Goal: Transaction & Acquisition: Download file/media

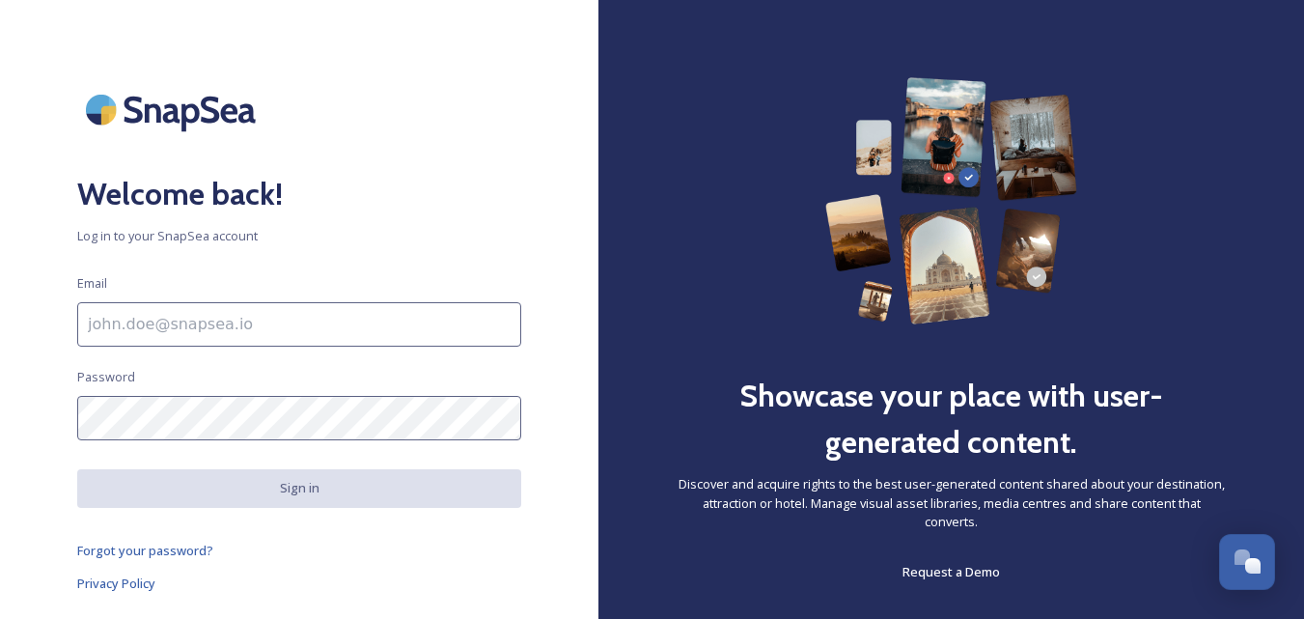
click at [176, 331] on input at bounding box center [299, 324] width 444 height 44
type input "katerina@raktda.com"
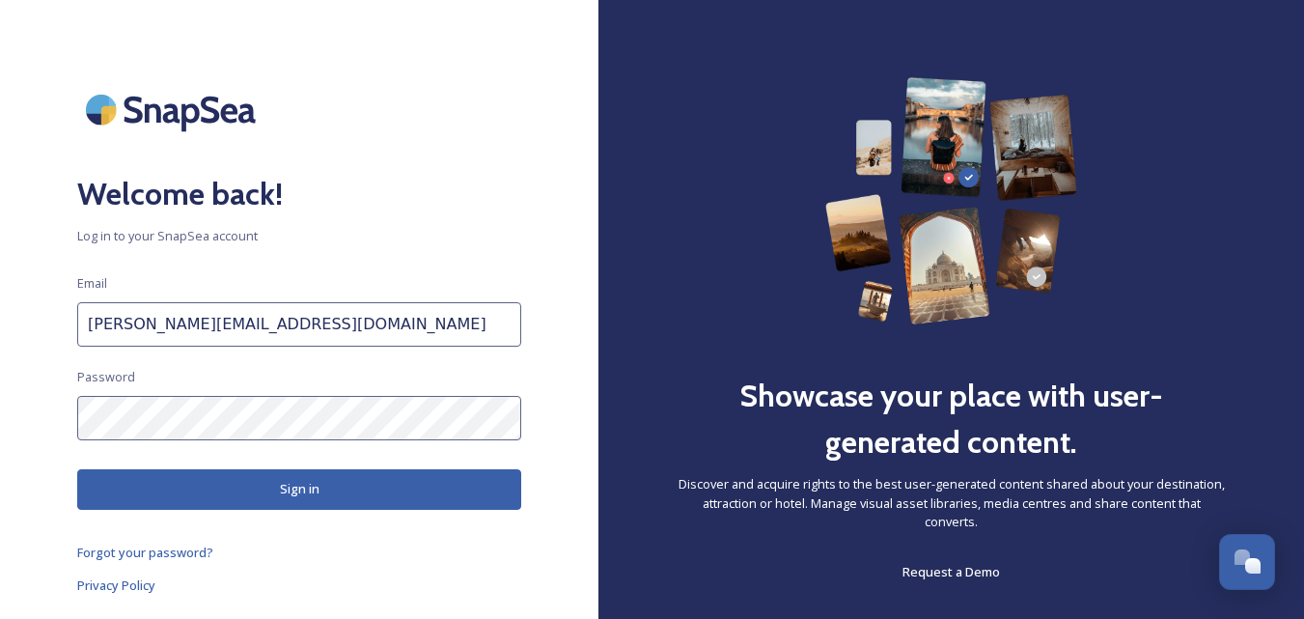
click at [249, 489] on button "Sign in" at bounding box center [299, 489] width 444 height 40
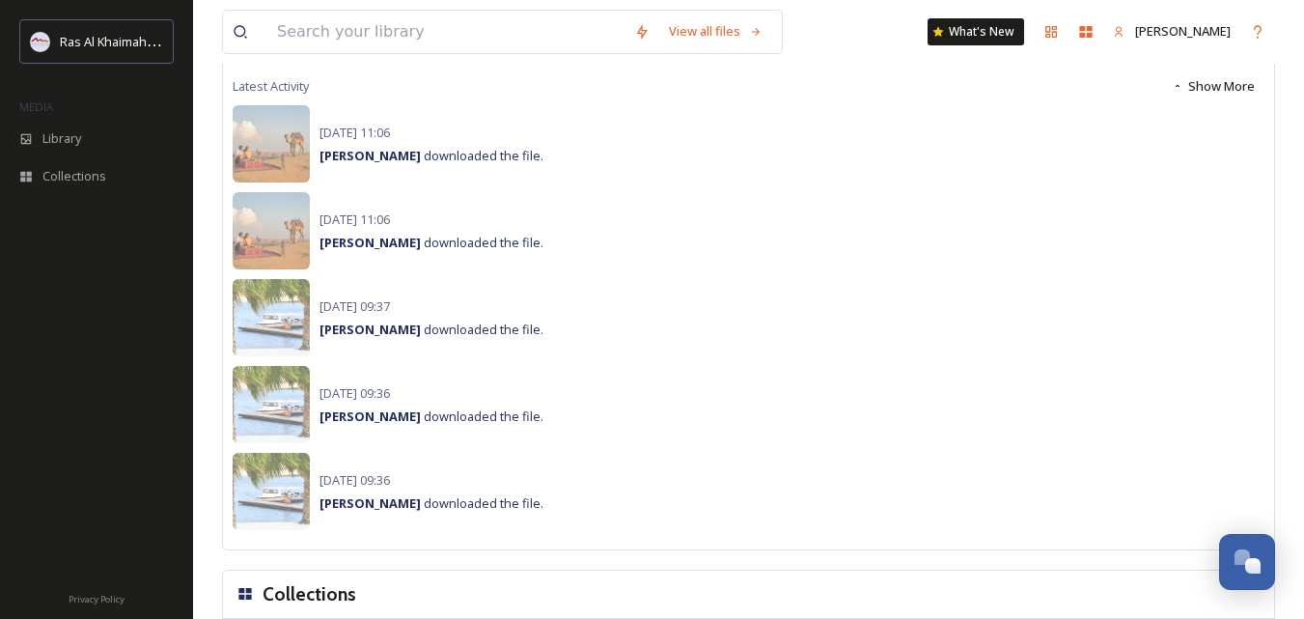
scroll to position [1005, 0]
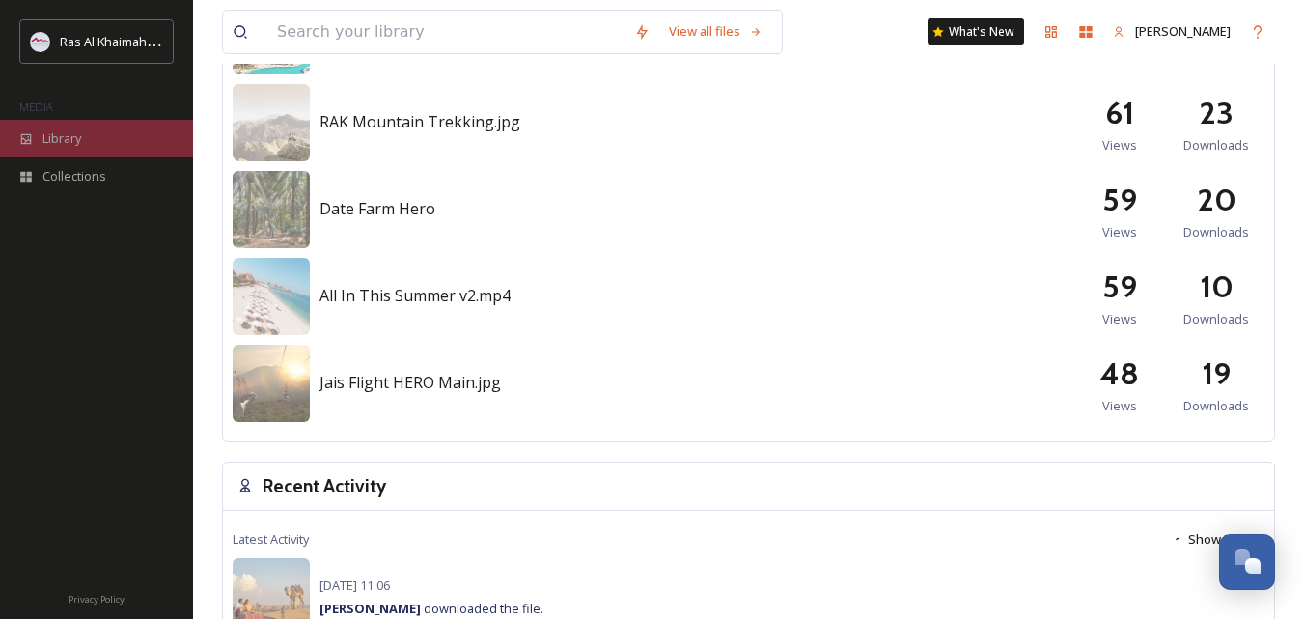
click at [81, 135] on span "Library" at bounding box center [61, 138] width 39 height 18
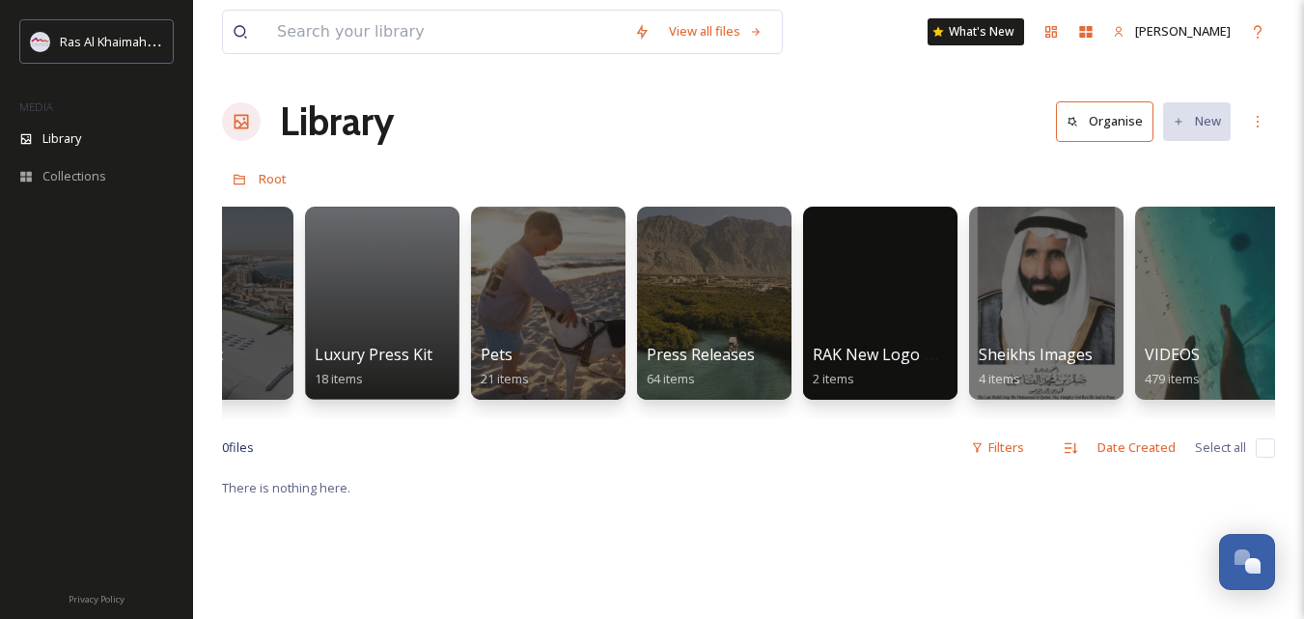
scroll to position [0, 3264]
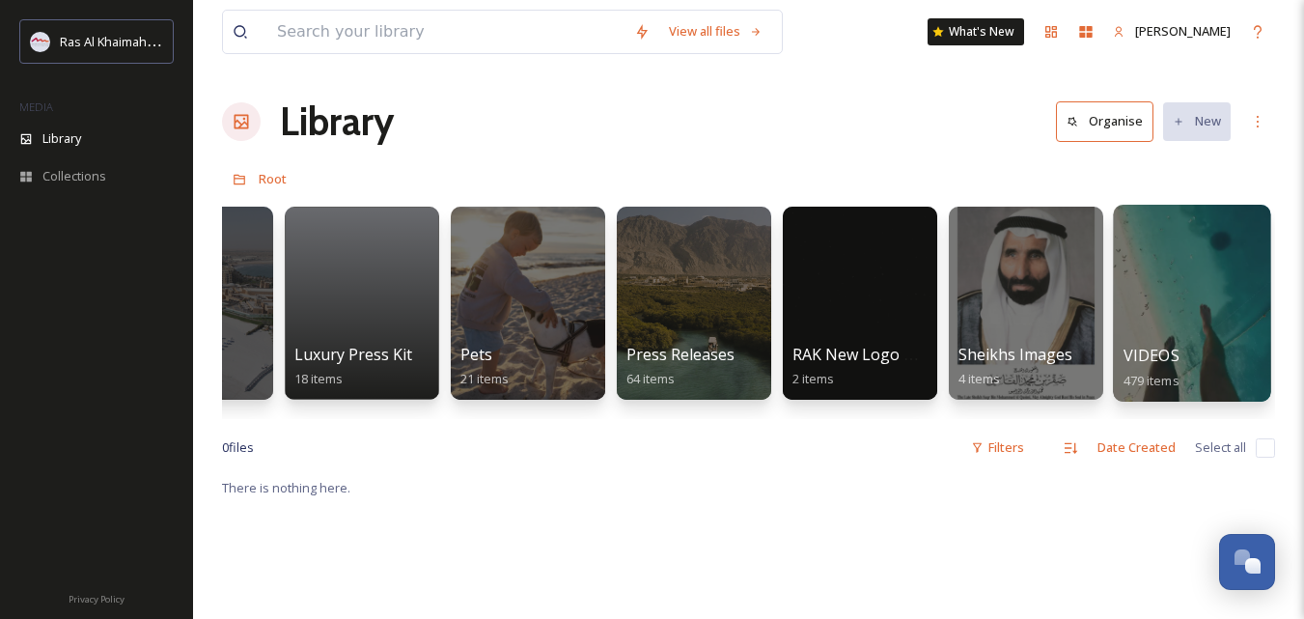
click at [1178, 353] on span "VIDEOS" at bounding box center [1152, 355] width 56 height 21
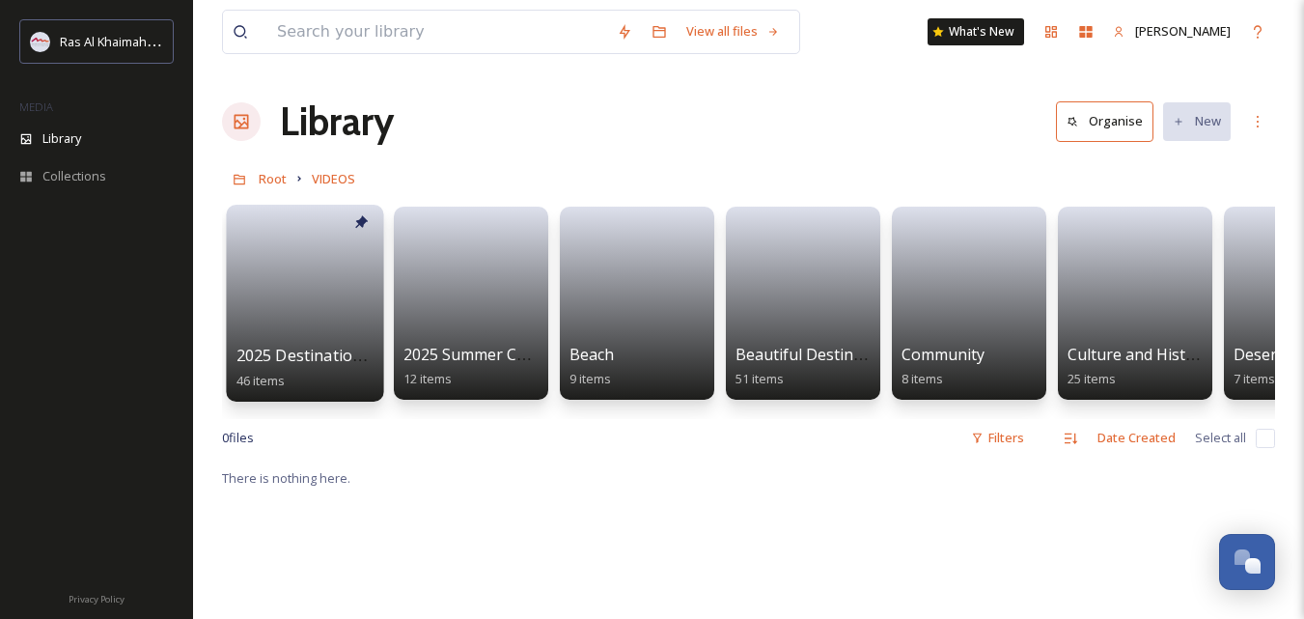
click at [279, 336] on link at bounding box center [306, 287] width 138 height 113
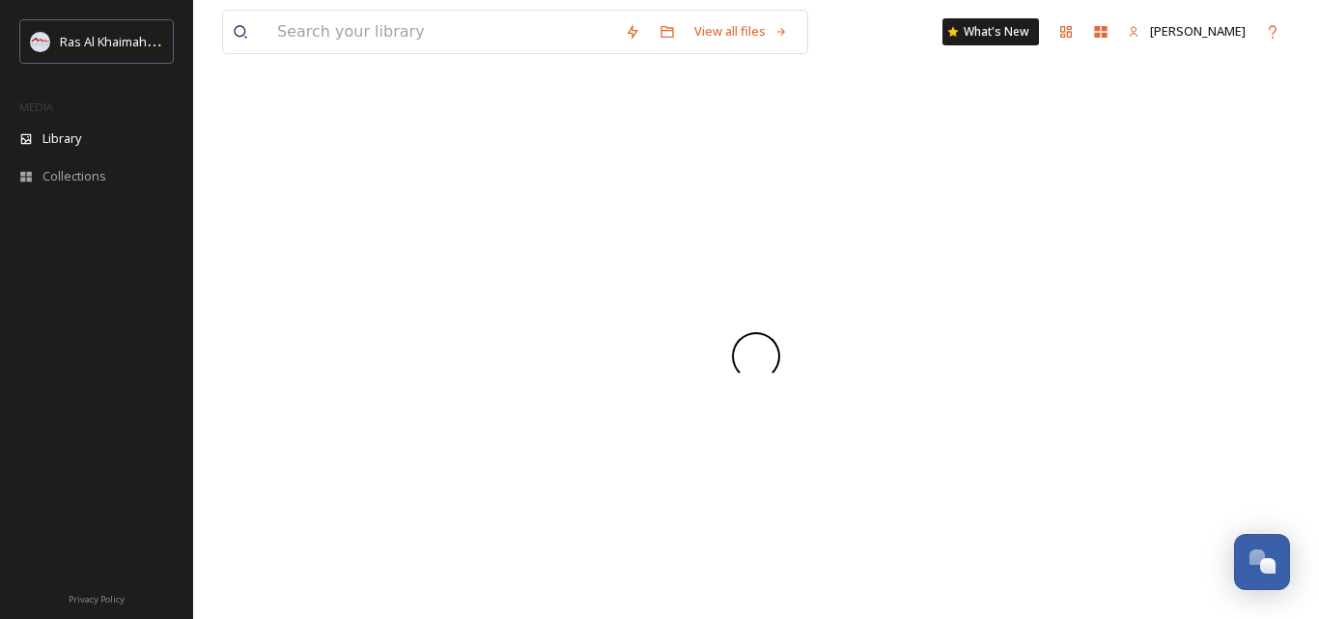
click at [279, 336] on div at bounding box center [756, 356] width 1068 height 48
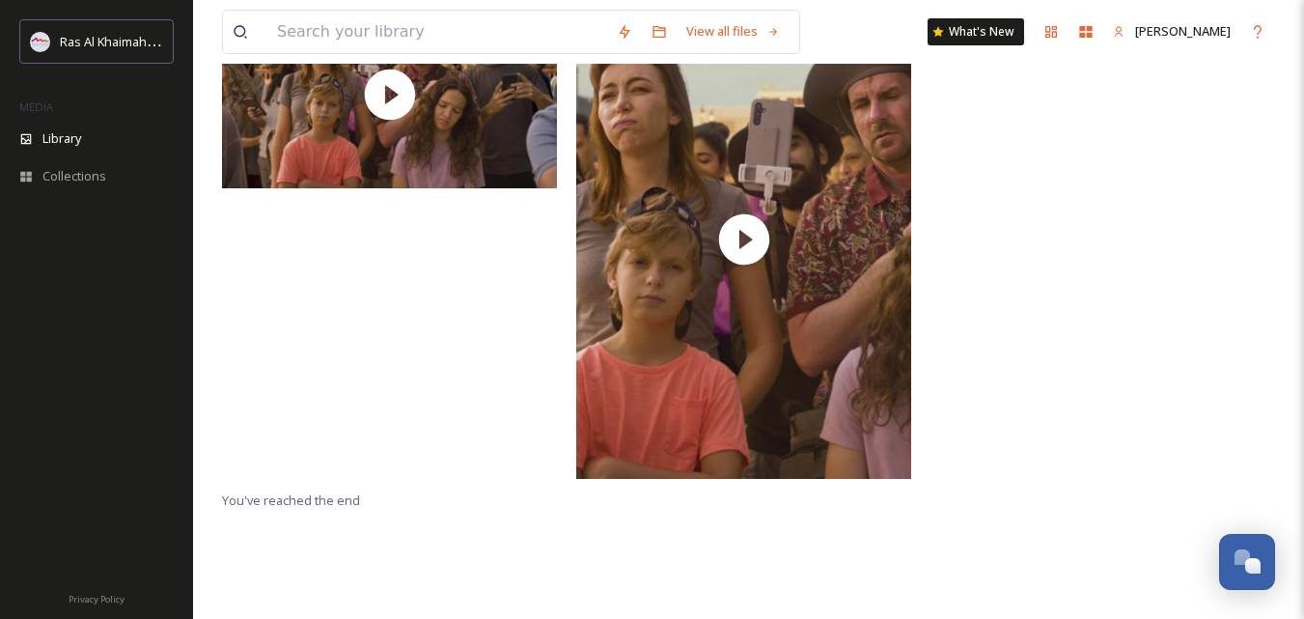
scroll to position [80, 0]
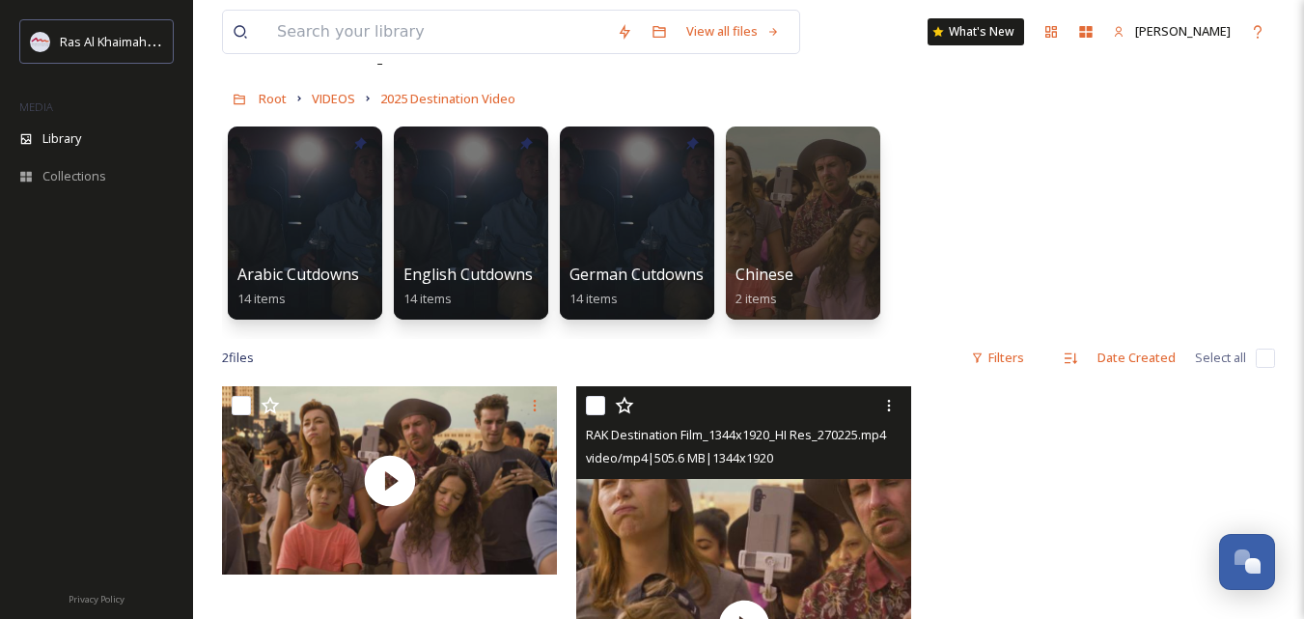
click at [709, 449] on div "video/mp4 | 505.6 MB | 1344 x 1920" at bounding box center [746, 457] width 321 height 23
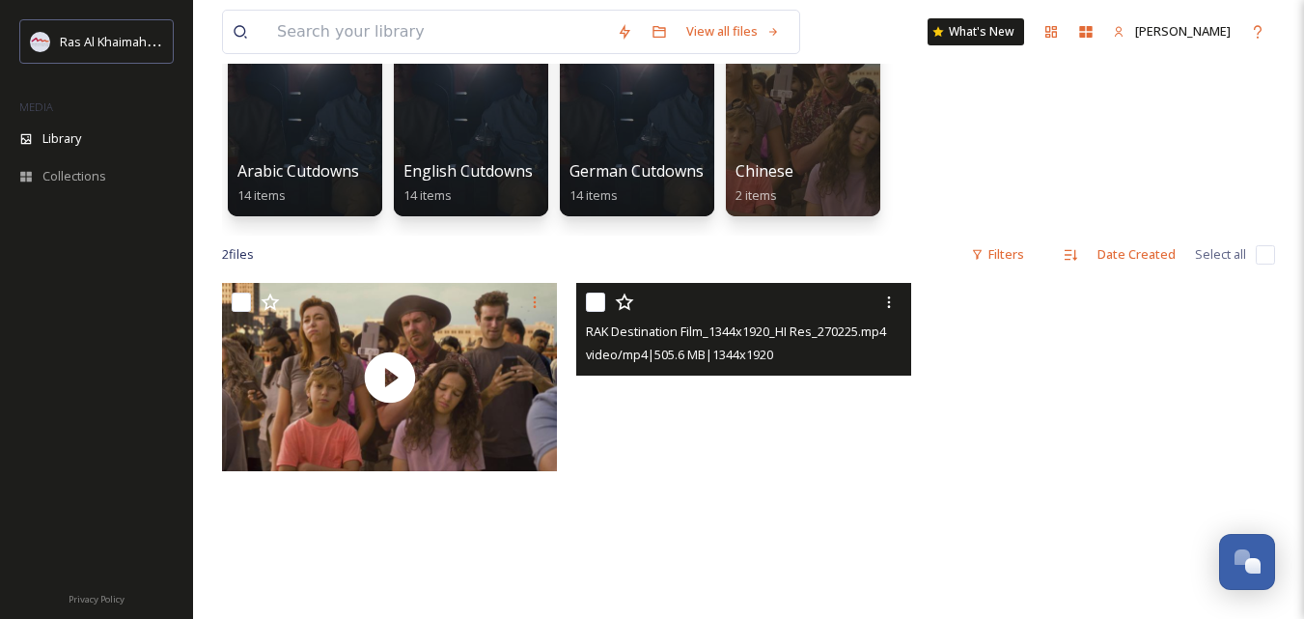
scroll to position [0, 0]
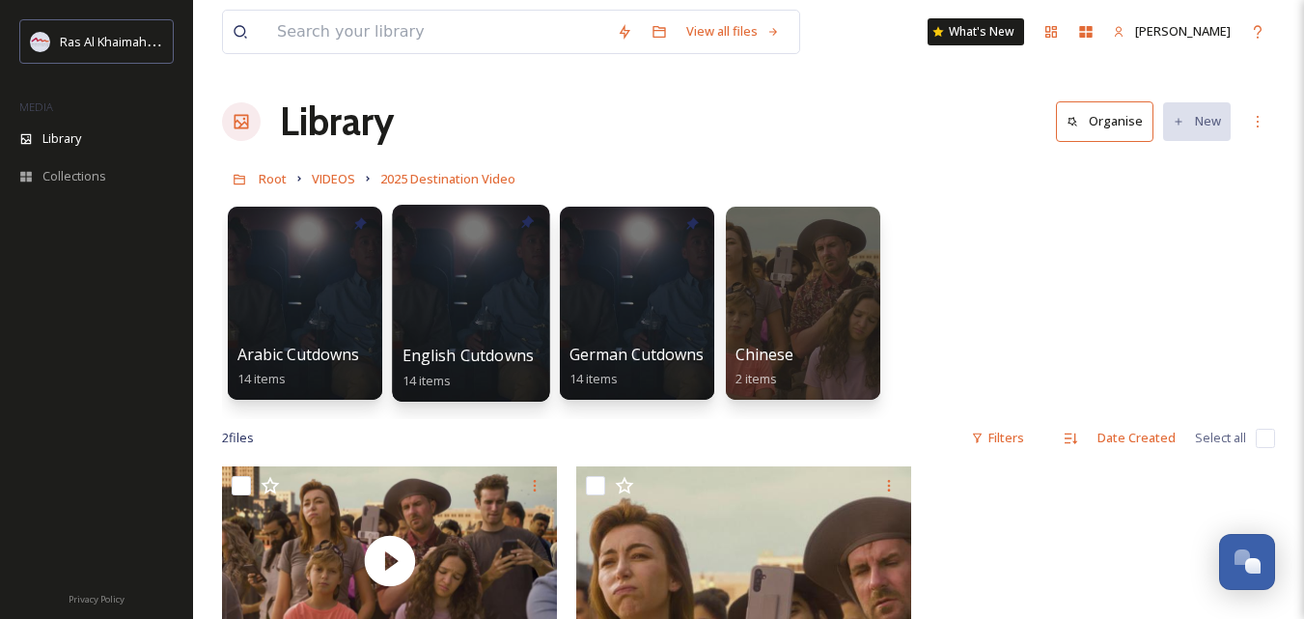
click at [475, 314] on div at bounding box center [470, 303] width 157 height 197
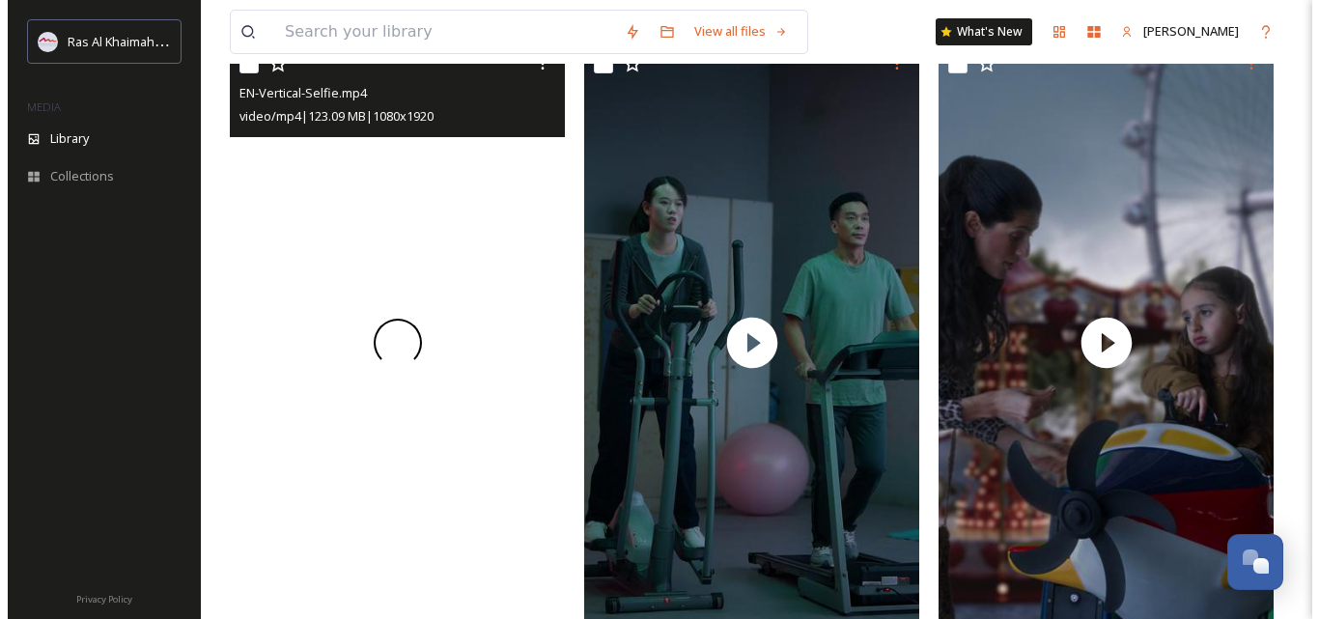
scroll to position [869, 0]
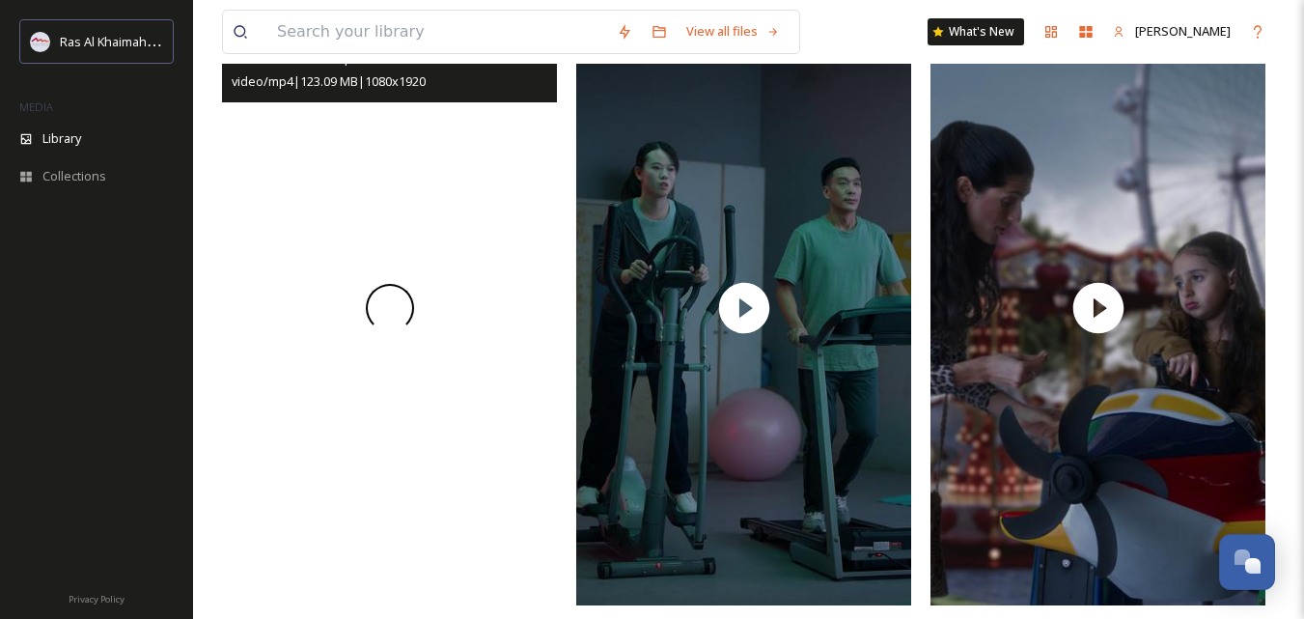
click at [385, 321] on span at bounding box center [390, 308] width 48 height 48
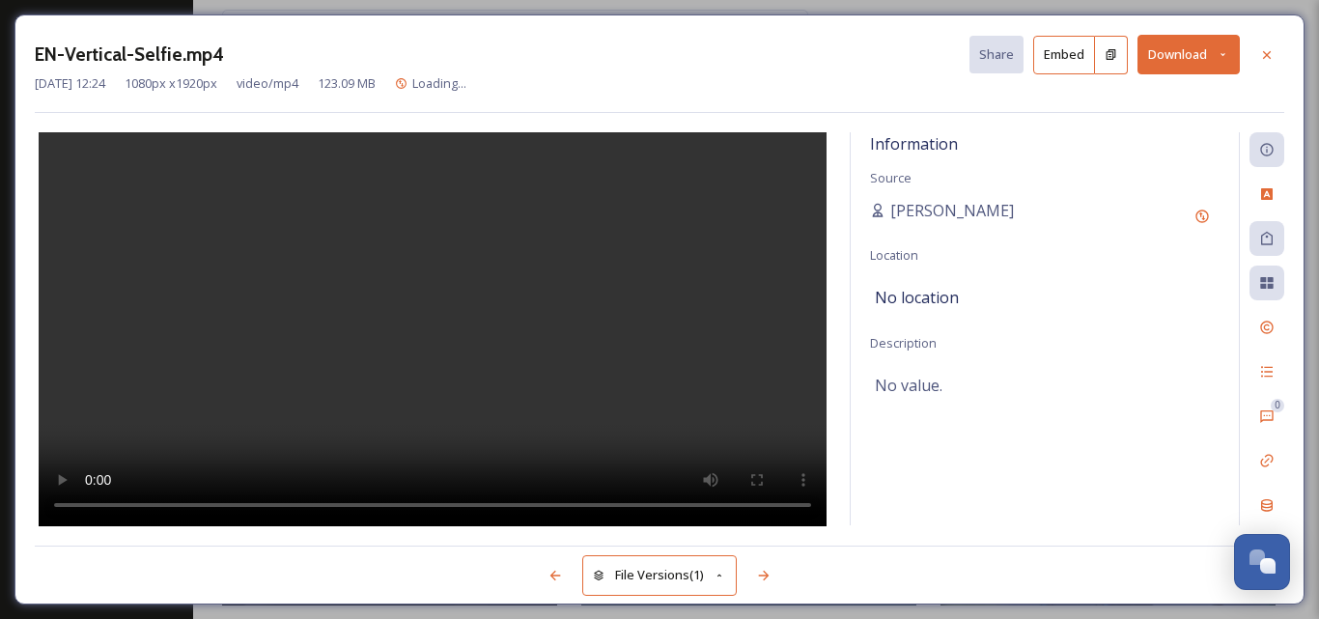
scroll to position [878, 0]
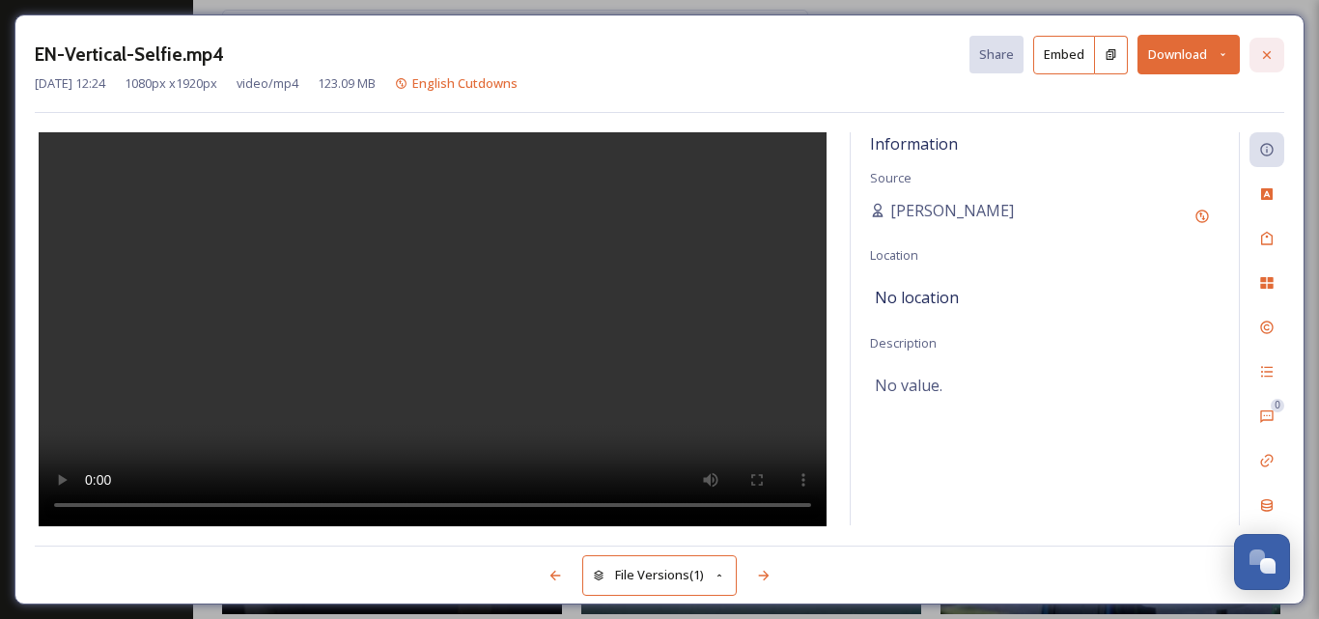
click at [1273, 49] on icon at bounding box center [1266, 54] width 15 height 15
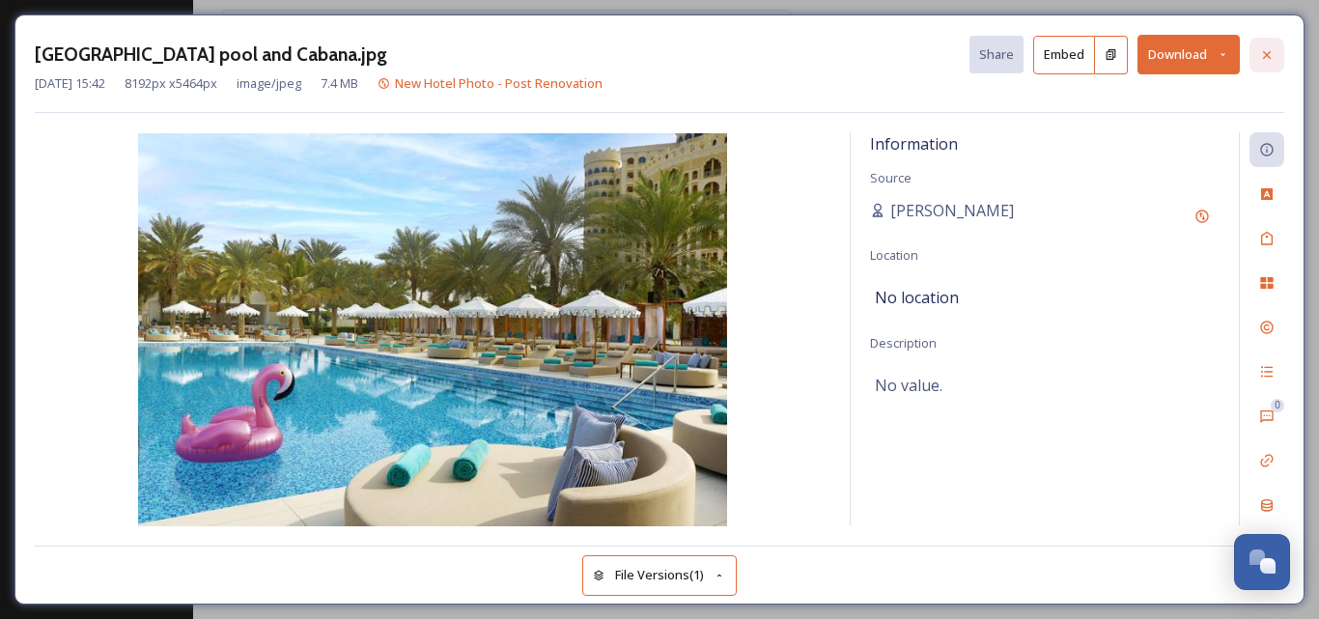
click at [1263, 56] on icon at bounding box center [1266, 54] width 15 height 15
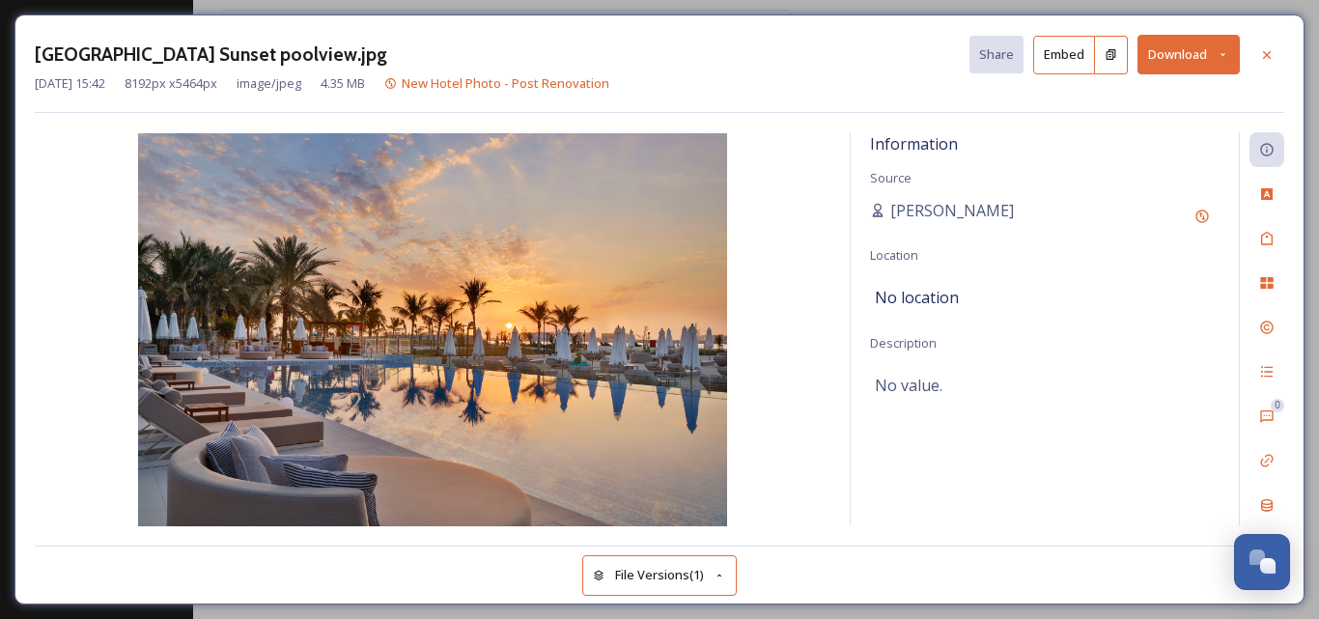
click at [1180, 56] on button "Download" at bounding box center [1188, 55] width 102 height 40
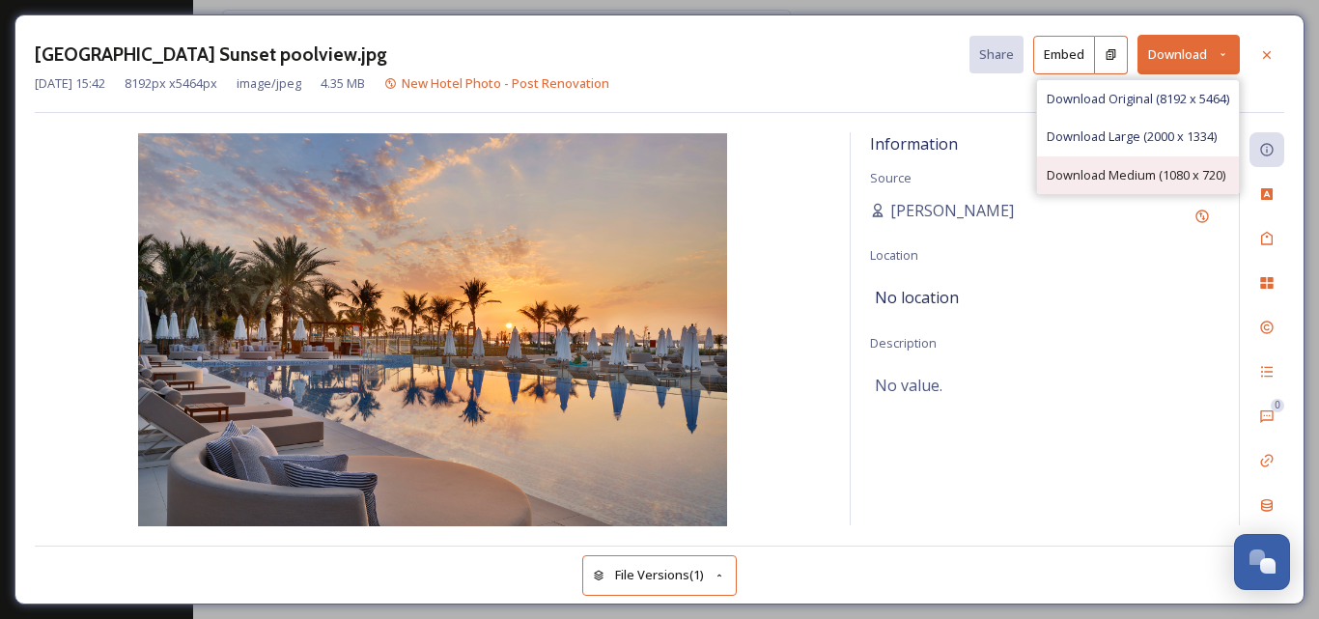
click at [1097, 178] on span "Download Medium (1080 x 720)" at bounding box center [1136, 175] width 179 height 18
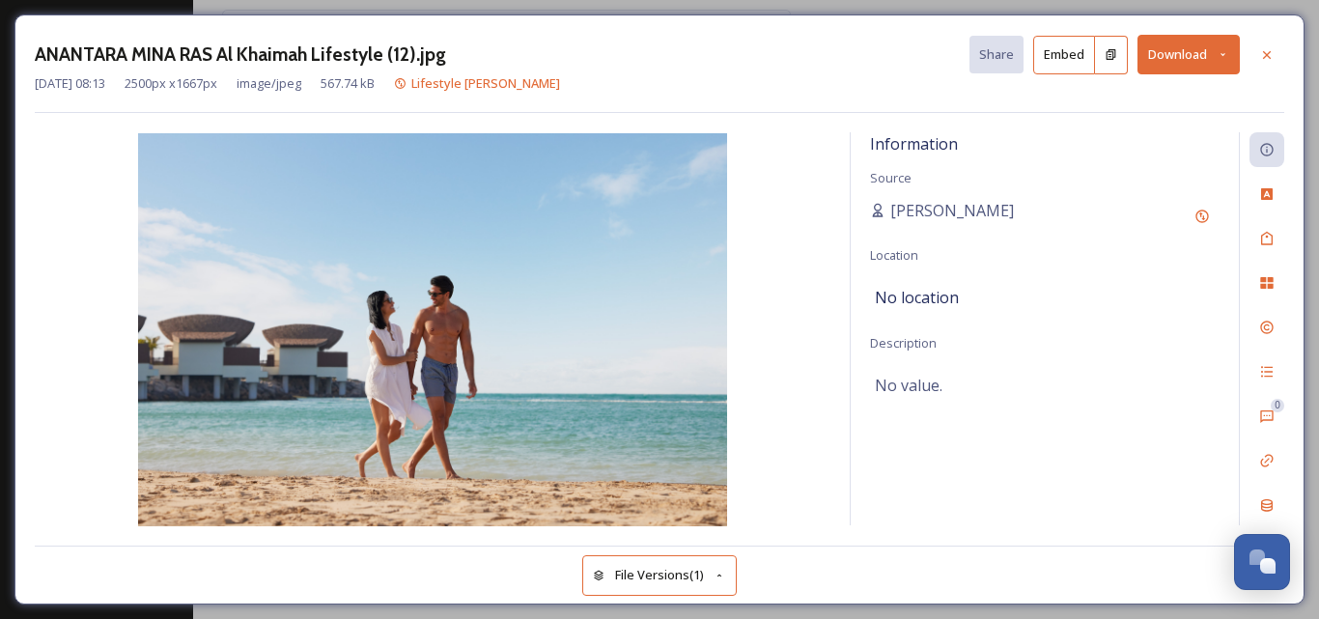
click at [1208, 48] on button "Download" at bounding box center [1188, 55] width 102 height 40
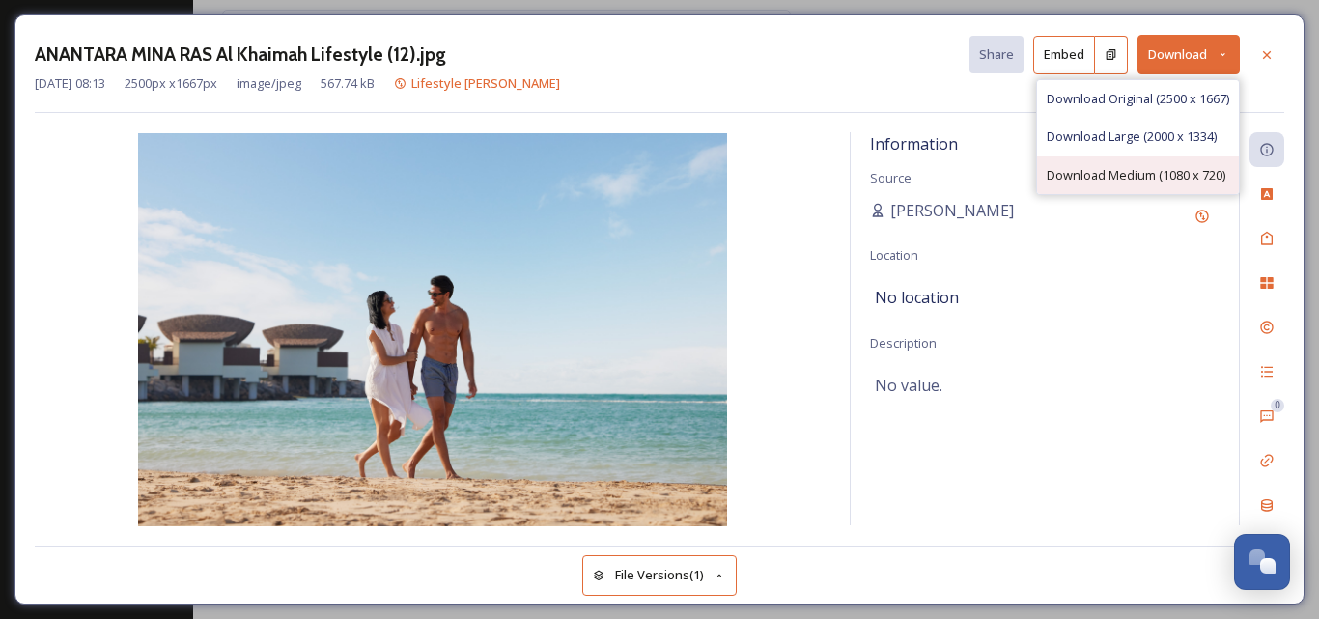
click at [1105, 176] on span "Download Medium (1080 x 720)" at bounding box center [1136, 175] width 179 height 18
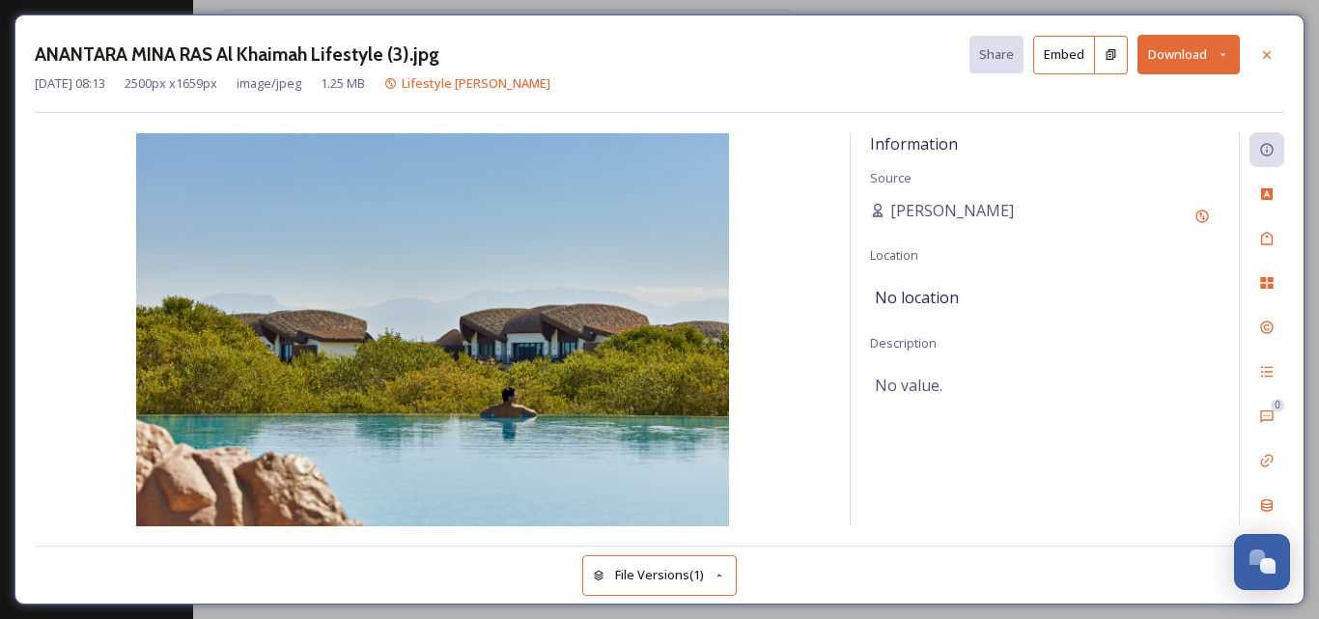
click at [1161, 56] on button "Download" at bounding box center [1188, 55] width 102 height 40
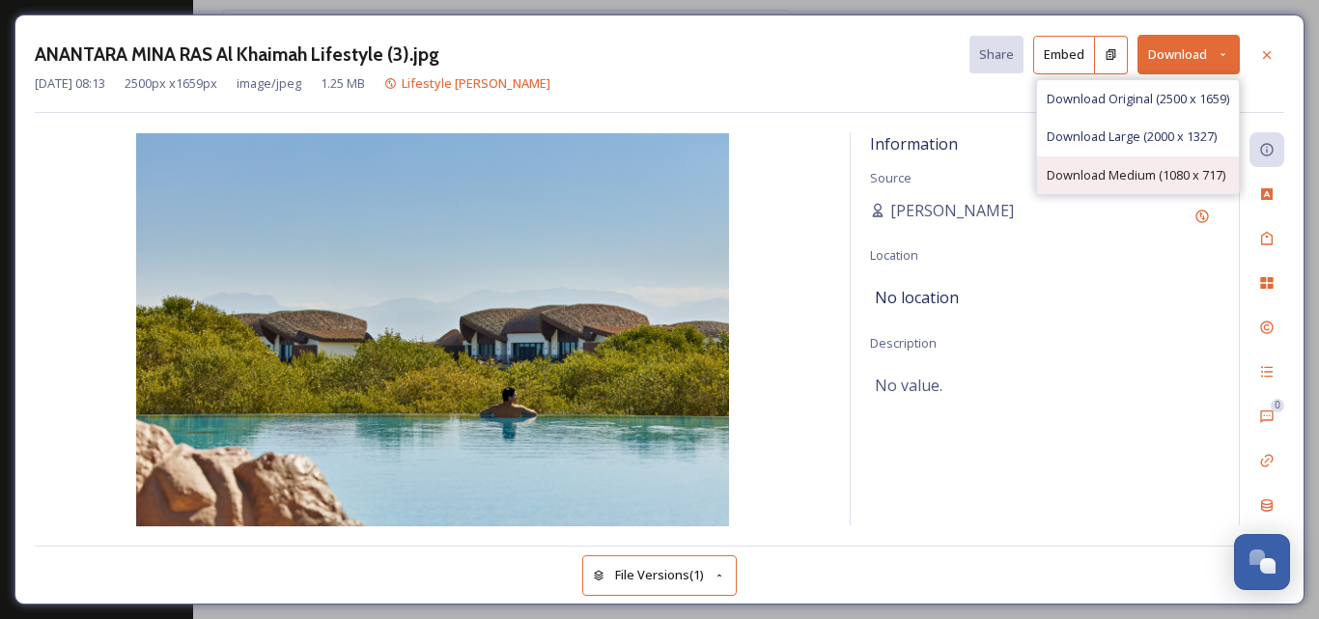
click at [1081, 175] on span "Download Medium (1080 x 717)" at bounding box center [1136, 175] width 179 height 18
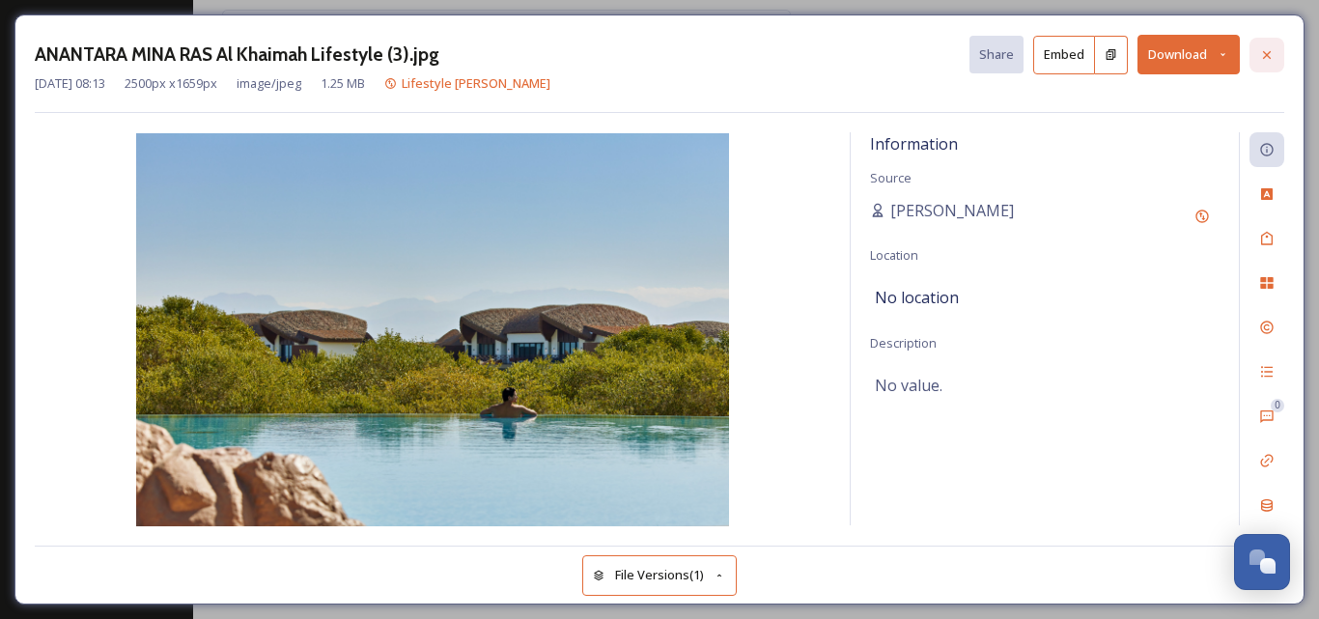
click at [1261, 48] on icon at bounding box center [1266, 54] width 15 height 15
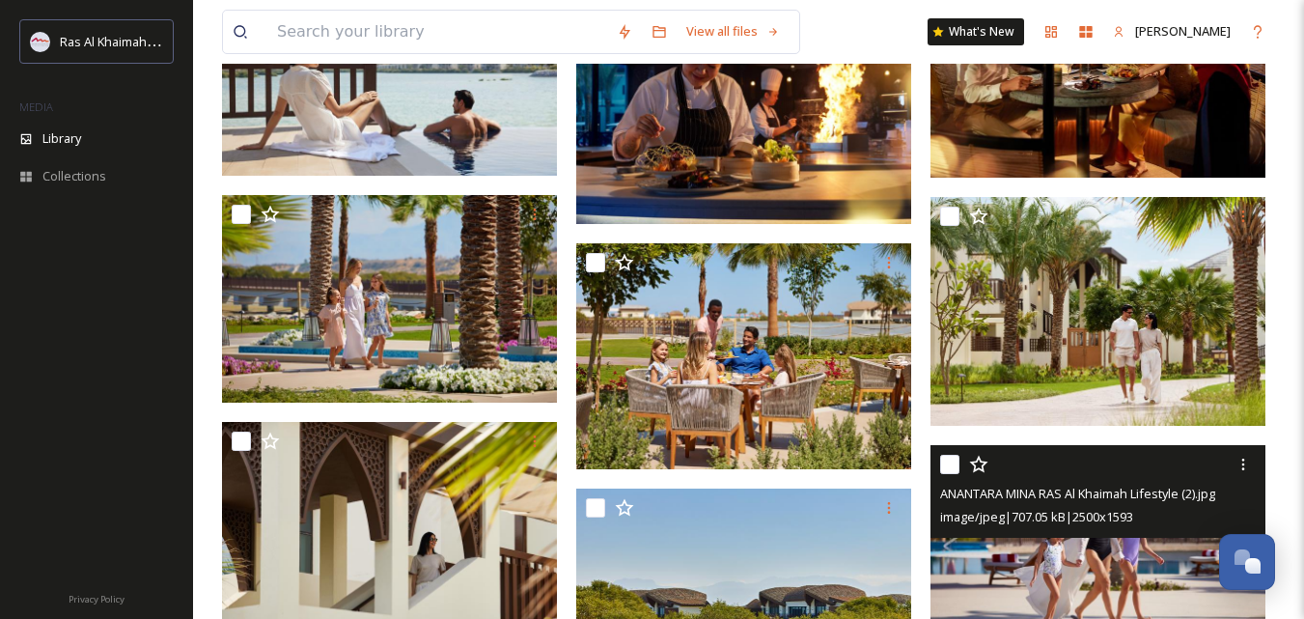
scroll to position [892, 0]
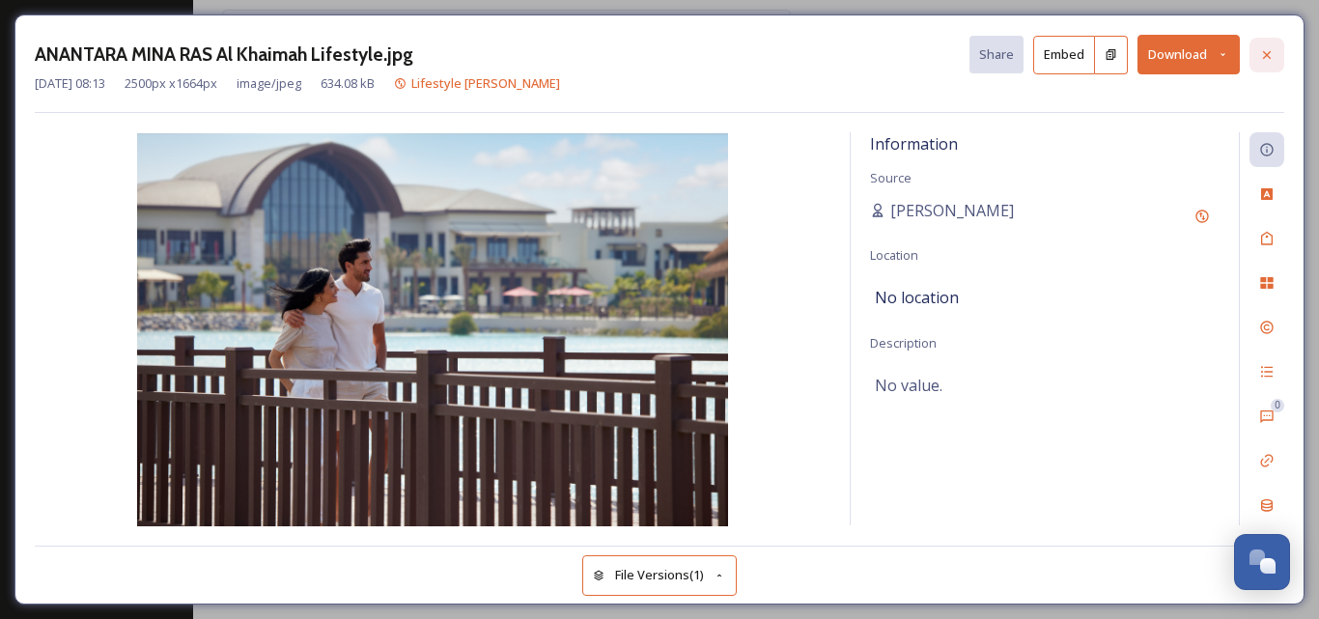
click at [1271, 55] on icon at bounding box center [1266, 54] width 15 height 15
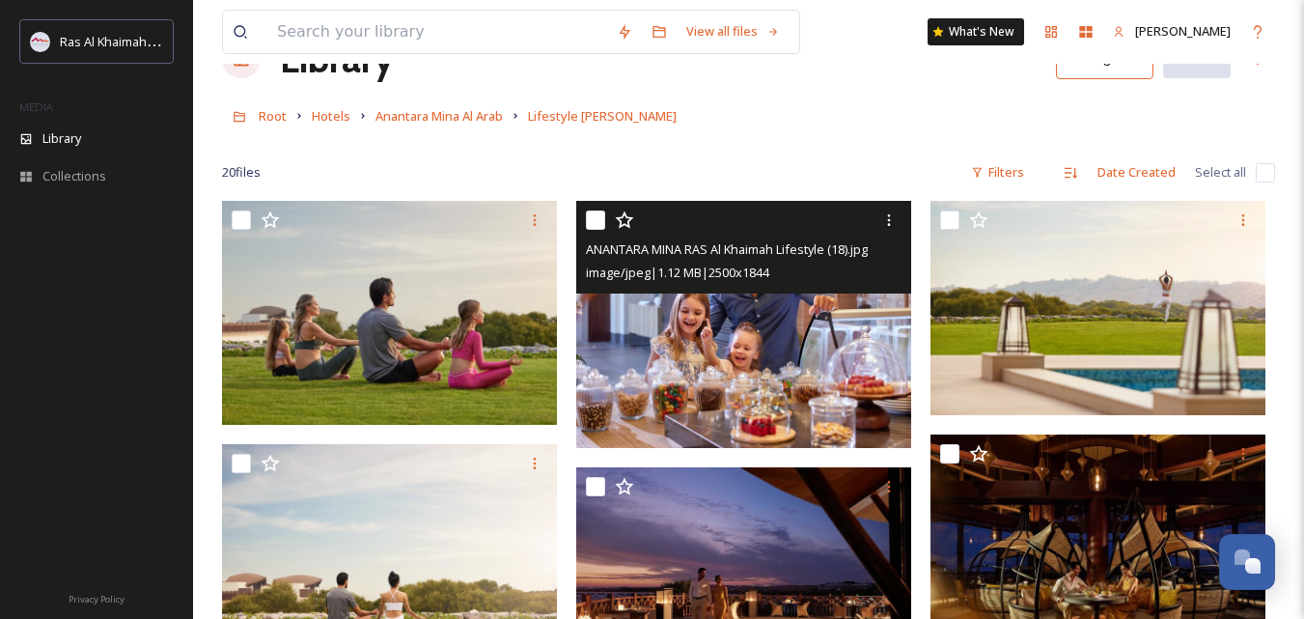
scroll to position [97, 0]
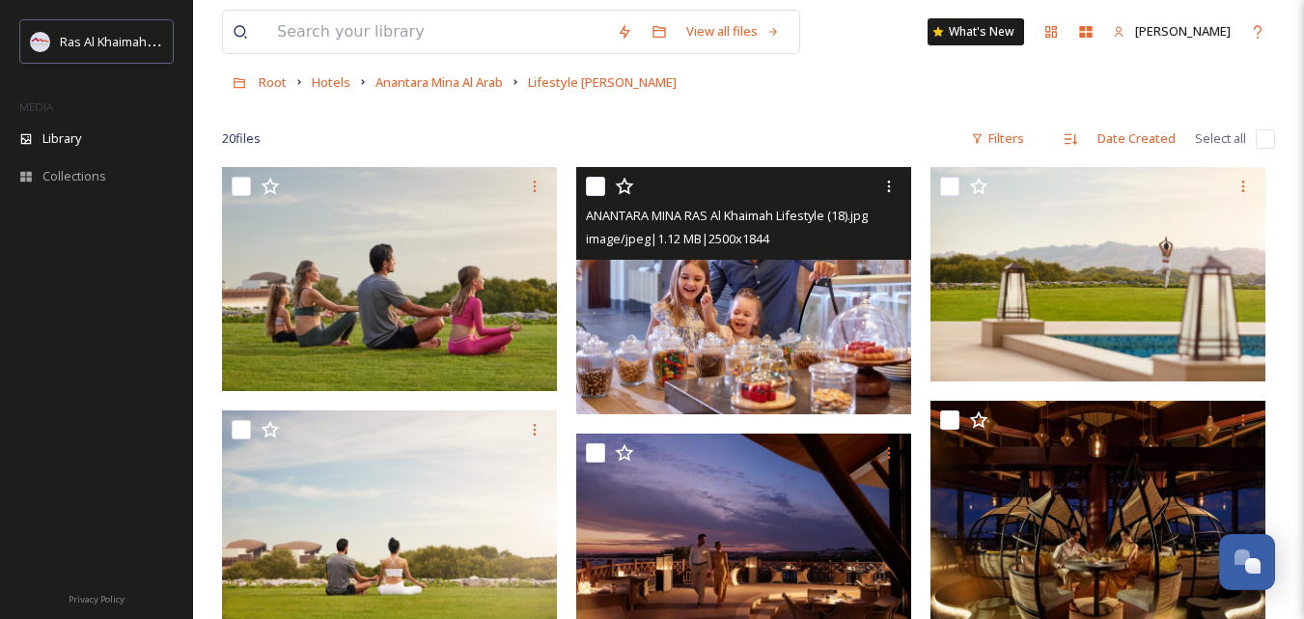
click at [709, 351] on img at bounding box center [743, 290] width 335 height 247
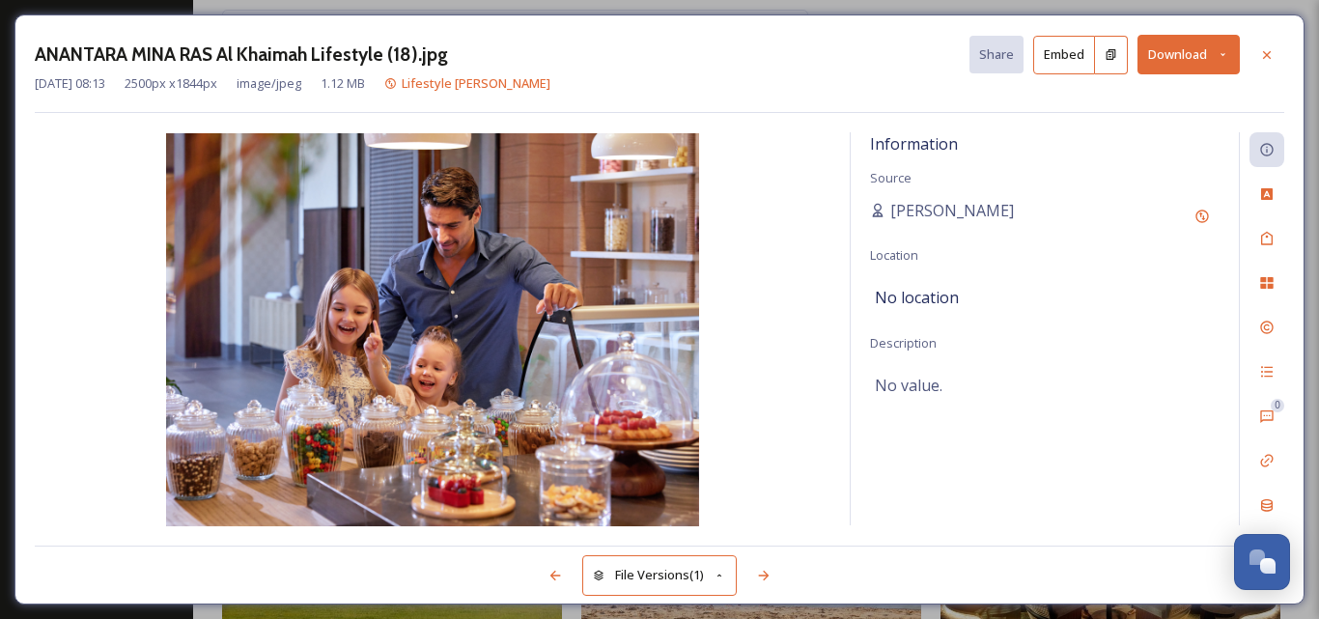
click at [1187, 51] on button "Download" at bounding box center [1188, 55] width 102 height 40
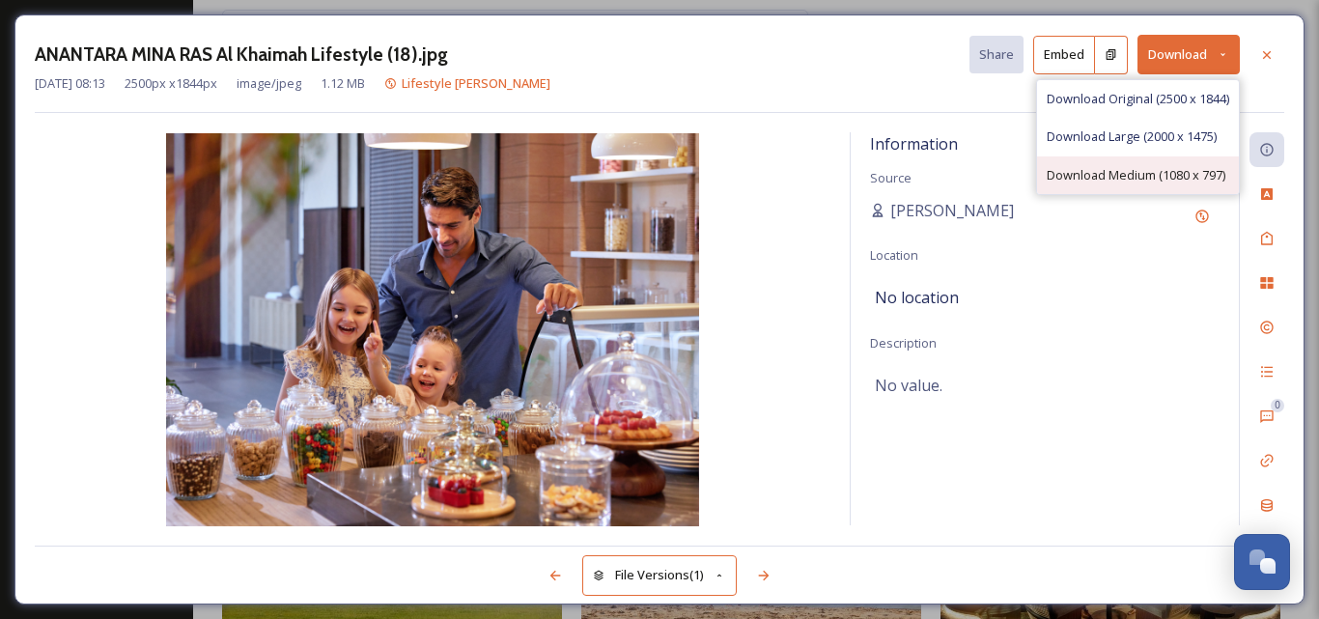
click at [1087, 182] on span "Download Medium (1080 x 797)" at bounding box center [1136, 175] width 179 height 18
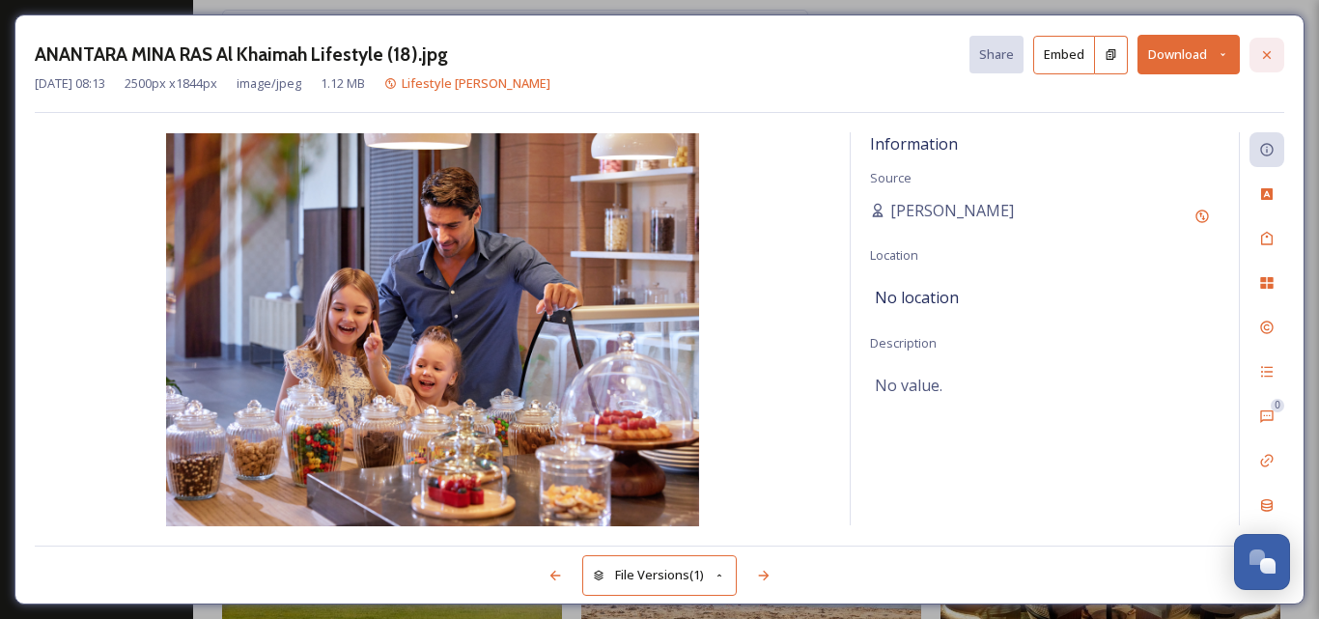
click at [1254, 55] on div at bounding box center [1266, 55] width 35 height 35
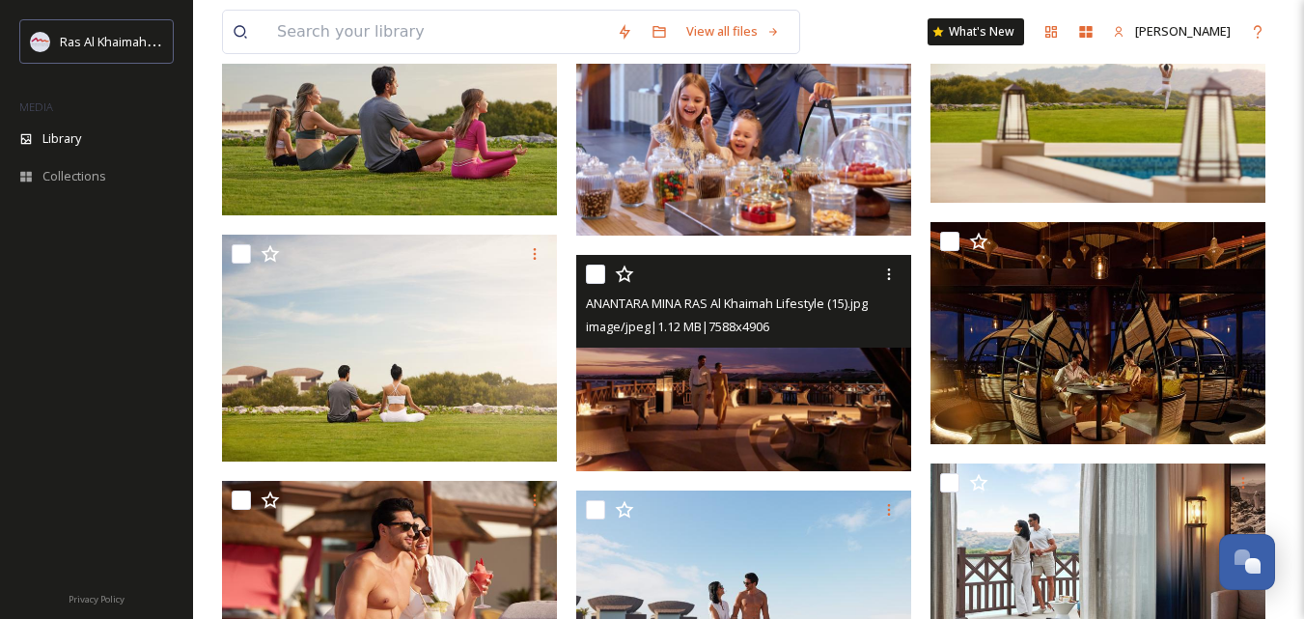
scroll to position [290, 0]
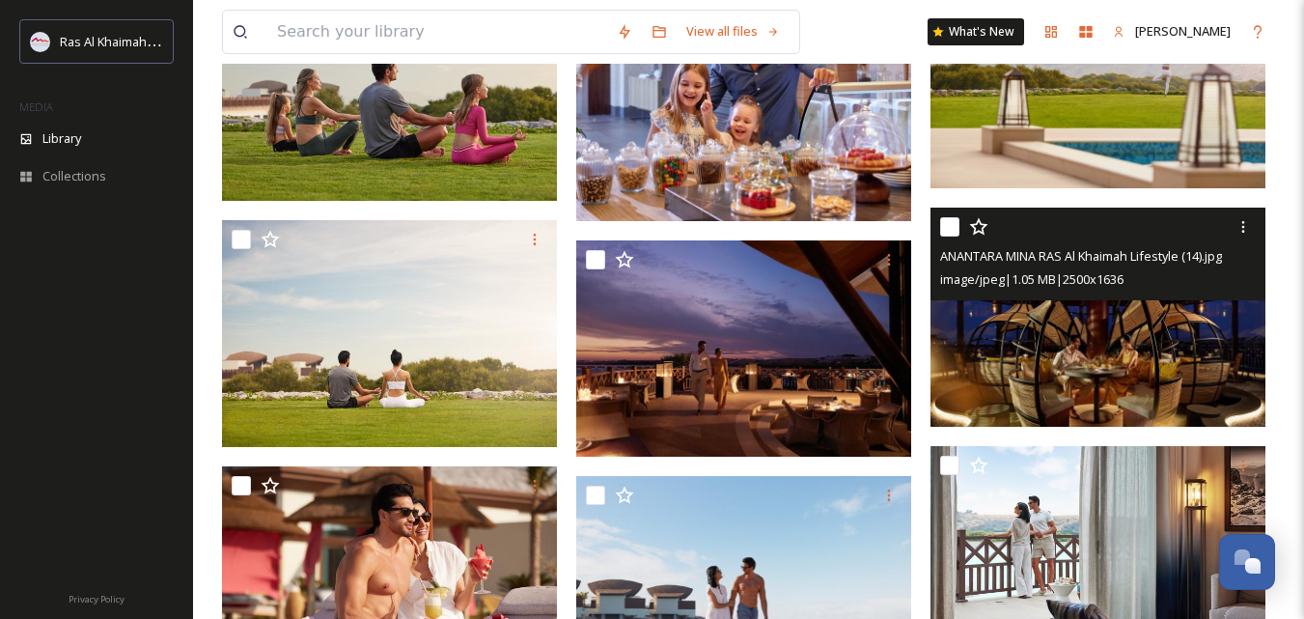
click at [1052, 338] on img at bounding box center [1098, 317] width 335 height 219
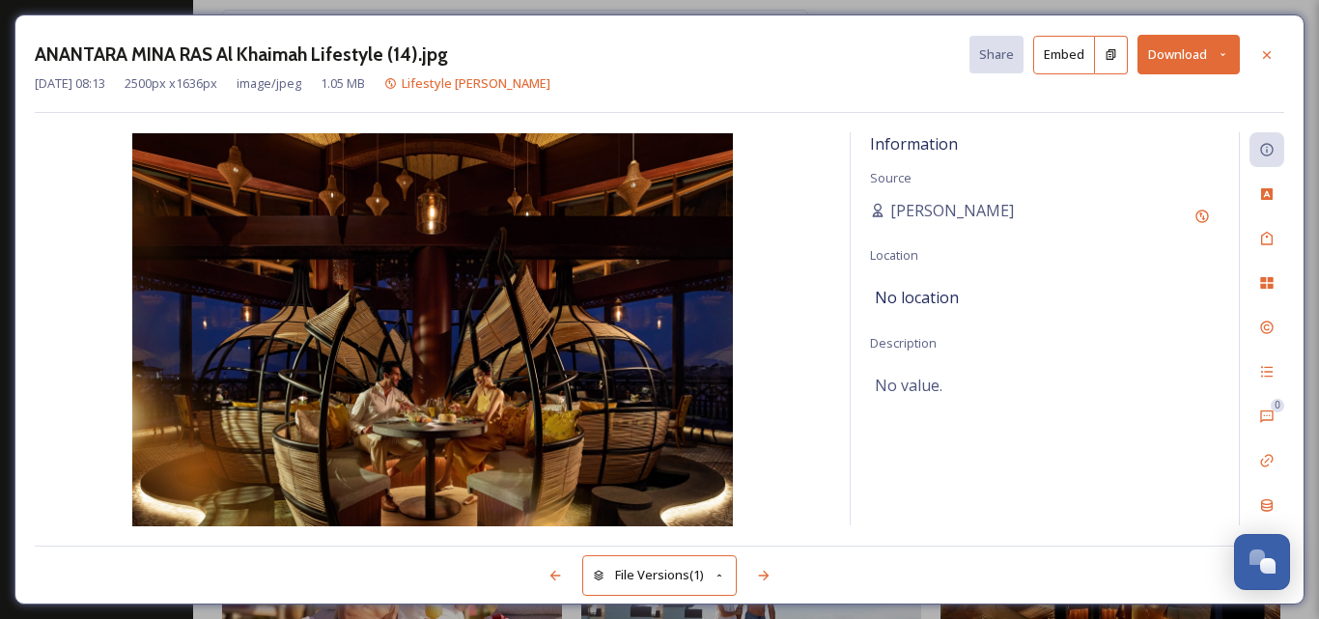
click at [1162, 62] on button "Download" at bounding box center [1188, 55] width 102 height 40
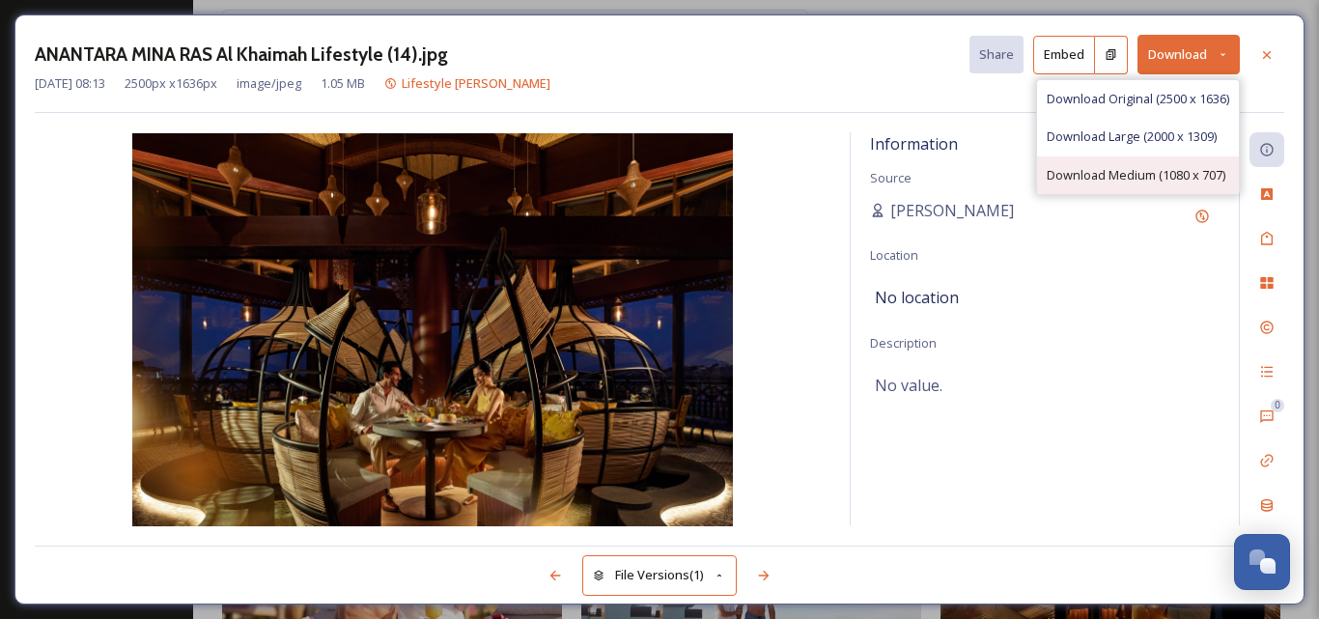
click at [1103, 169] on span "Download Medium (1080 x 707)" at bounding box center [1136, 175] width 179 height 18
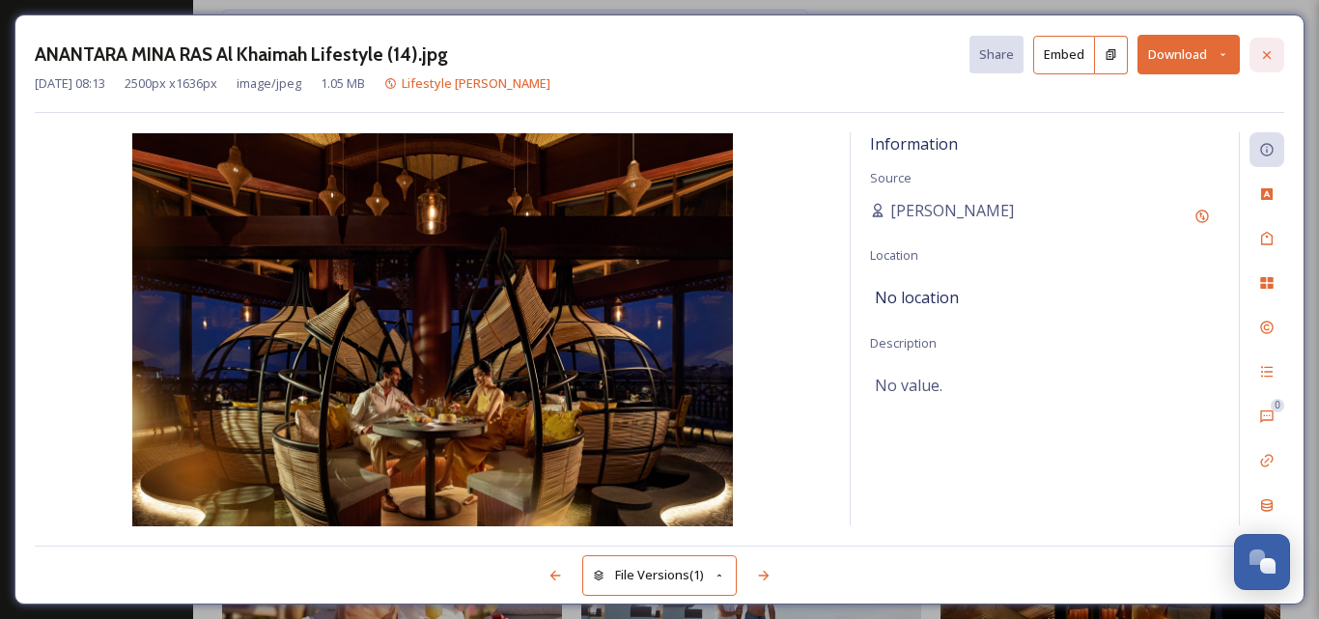
click at [1267, 62] on icon at bounding box center [1266, 54] width 15 height 15
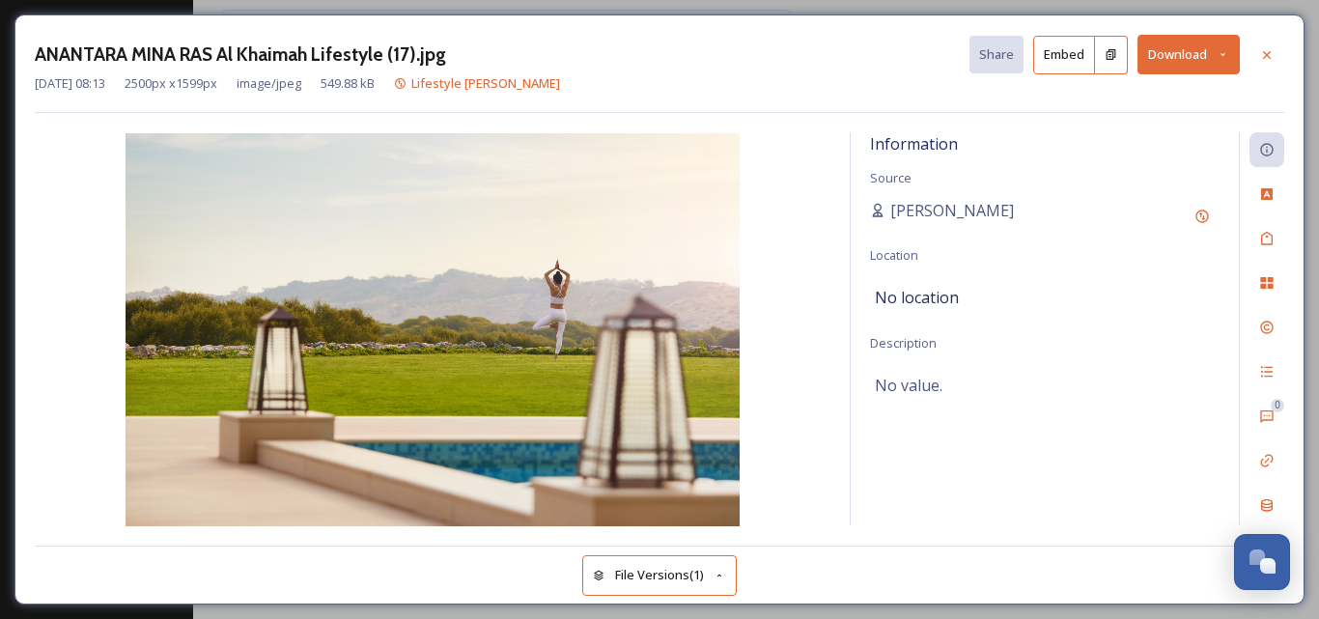
click at [1203, 51] on button "Download" at bounding box center [1188, 55] width 102 height 40
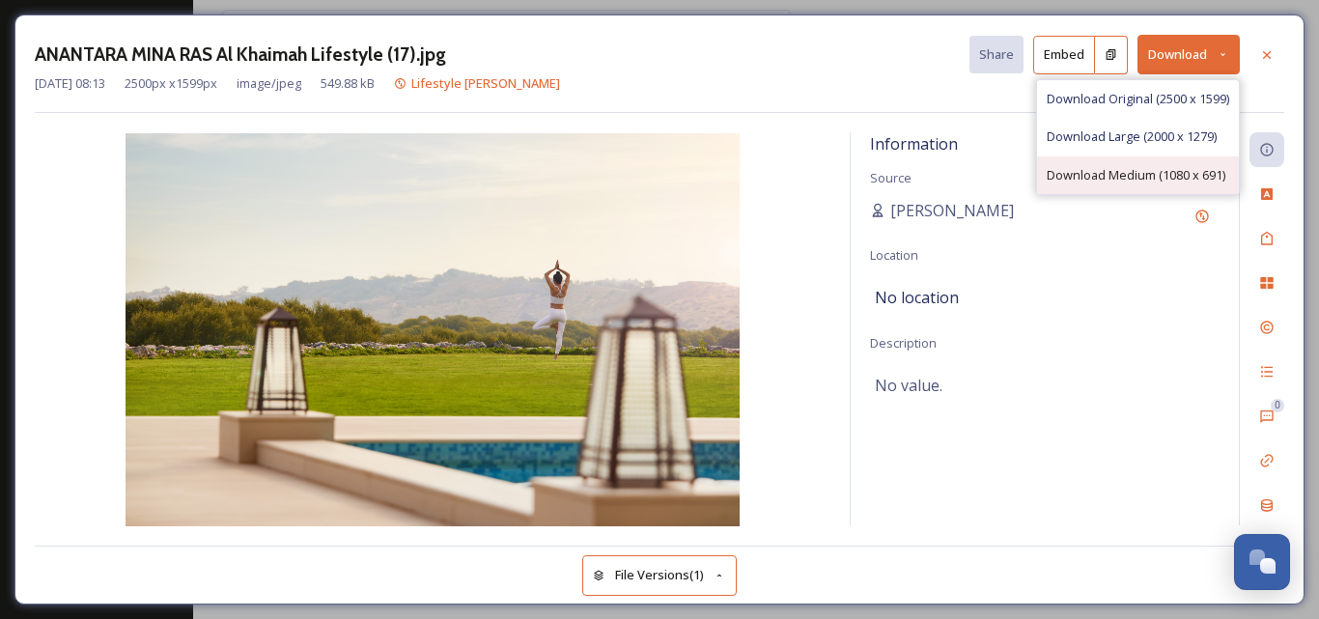
click at [1096, 175] on span "Download Medium (1080 x 691)" at bounding box center [1136, 175] width 179 height 18
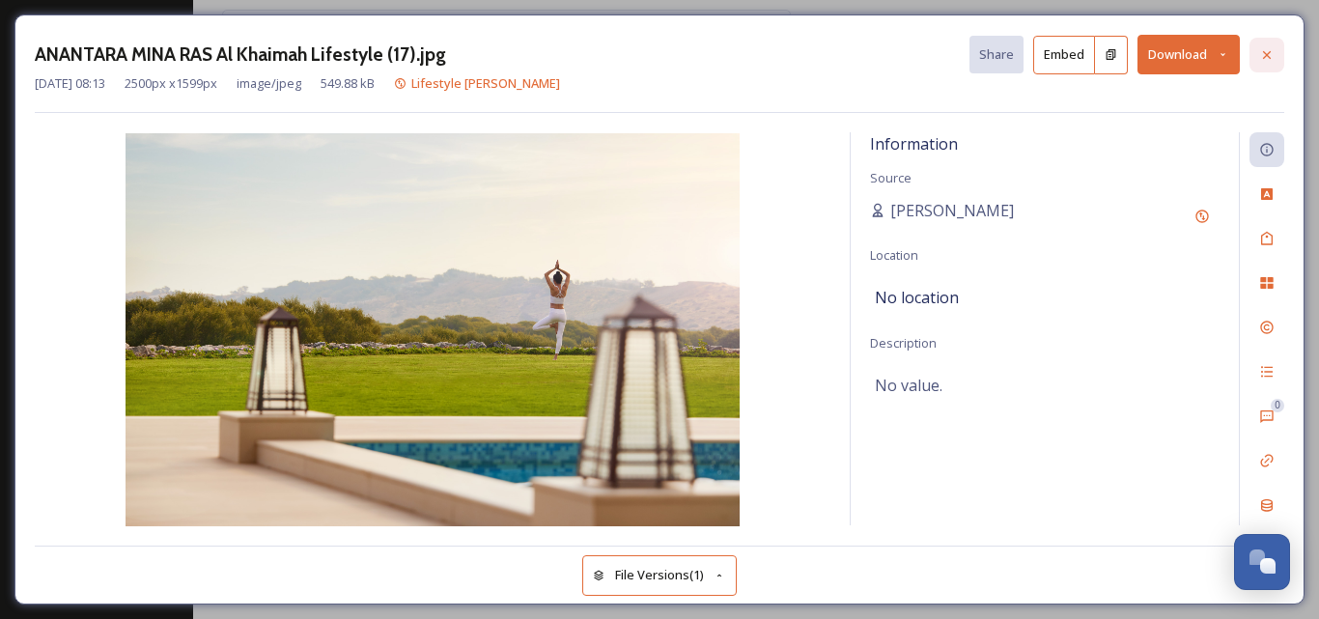
click at [1256, 56] on div at bounding box center [1266, 55] width 35 height 35
